Goal: Task Accomplishment & Management: Use online tool/utility

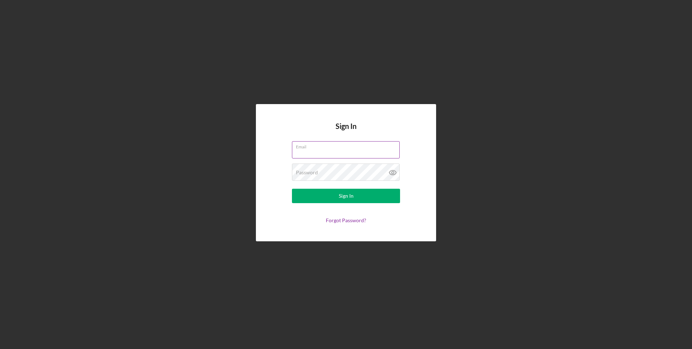
click at [333, 151] on input "Email" at bounding box center [346, 149] width 108 height 17
type input "[EMAIL_ADDRESS][DOMAIN_NAME]"
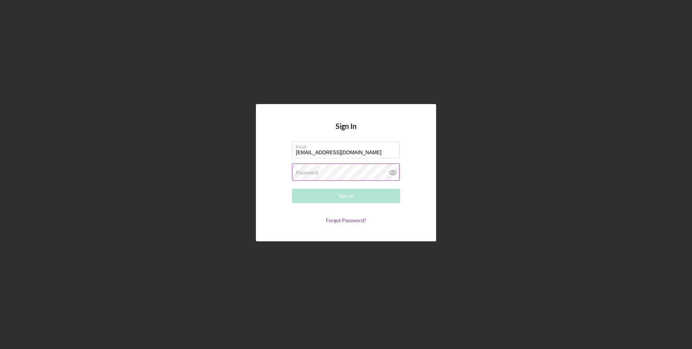
click at [314, 172] on label "Password" at bounding box center [307, 173] width 22 height 6
click at [292, 189] on button "Sign In" at bounding box center [346, 196] width 108 height 14
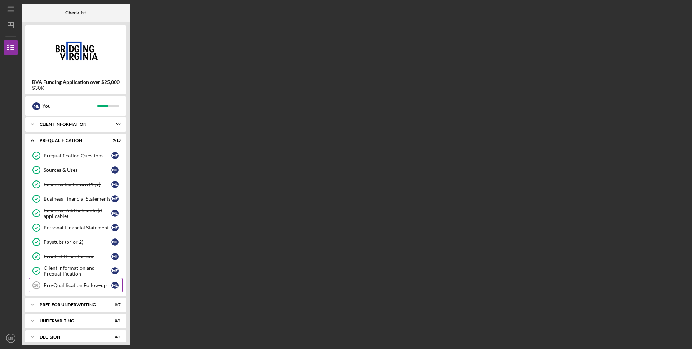
click at [43, 285] on icon "Pre-Qualification Follow-up 16" at bounding box center [36, 285] width 18 height 18
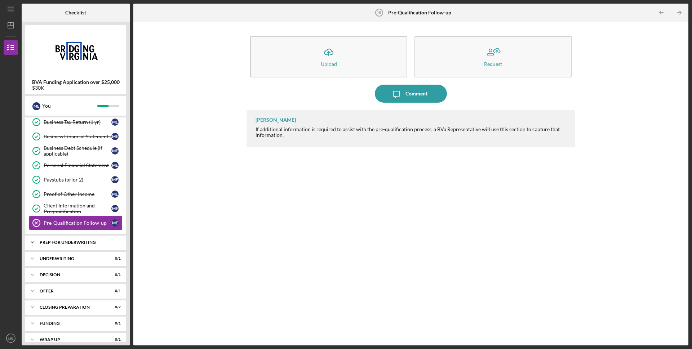
scroll to position [71, 0]
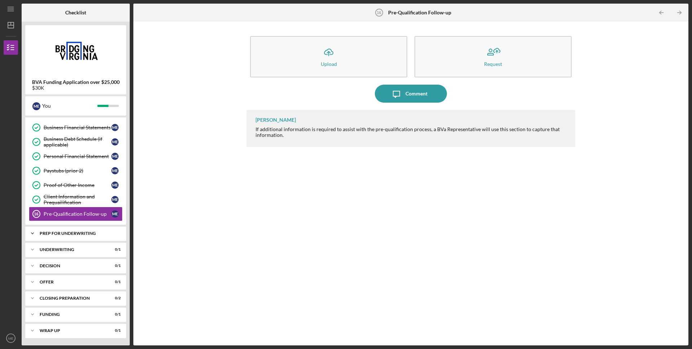
click at [77, 234] on div "Prep for Underwriting" at bounding box center [78, 233] width 77 height 4
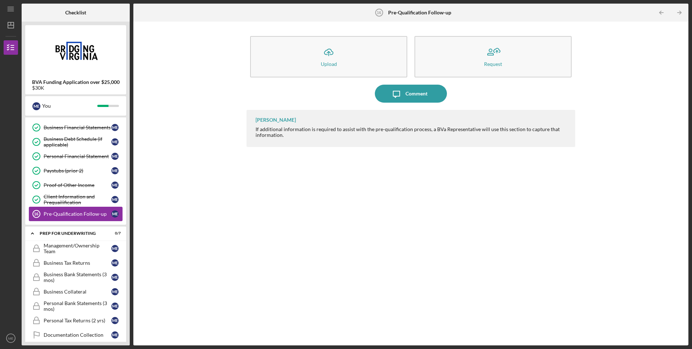
click at [59, 216] on div "Pre-Qualification Follow-up" at bounding box center [78, 214] width 68 height 6
